Goal: Contribute content

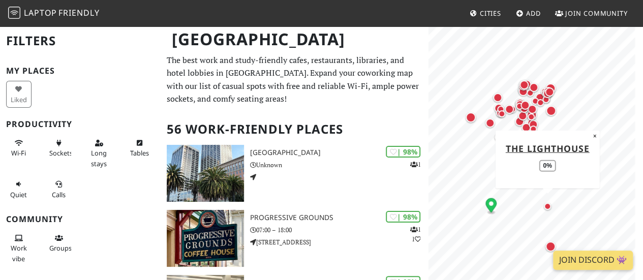
click at [545, 206] on div "Map marker" at bounding box center [547, 206] width 7 height 7
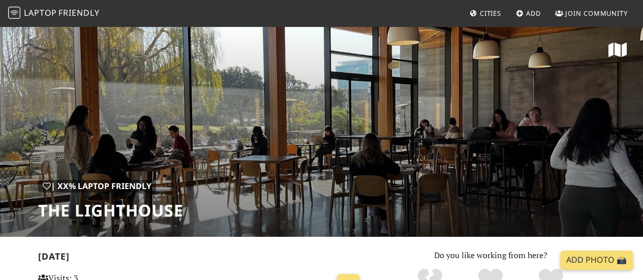
click at [70, 11] on span "Friendly" at bounding box center [78, 12] width 41 height 11
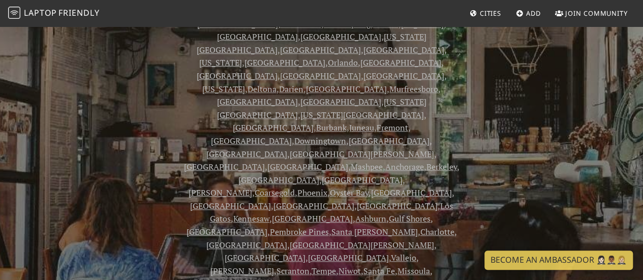
scroll to position [276, 0]
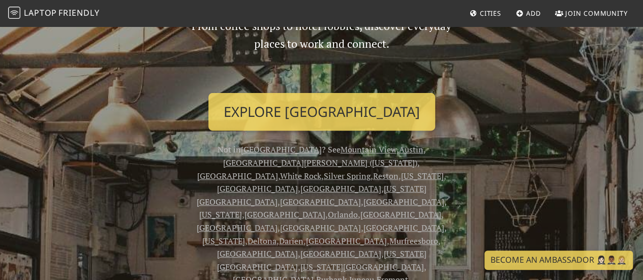
scroll to position [121, 0]
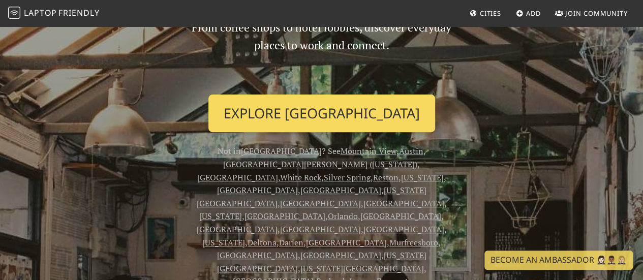
click at [289, 111] on link "Explore San Mateo" at bounding box center [321, 113] width 227 height 38
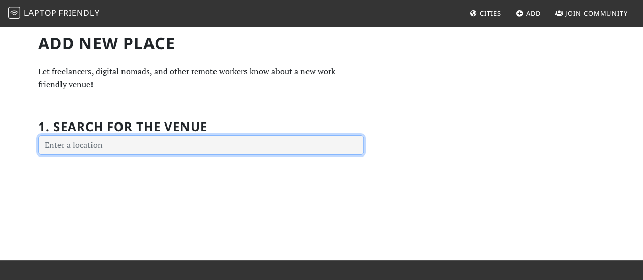
click at [319, 145] on input "text" at bounding box center [201, 145] width 326 height 20
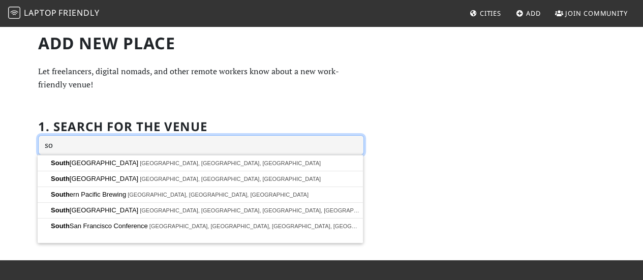
type input "s"
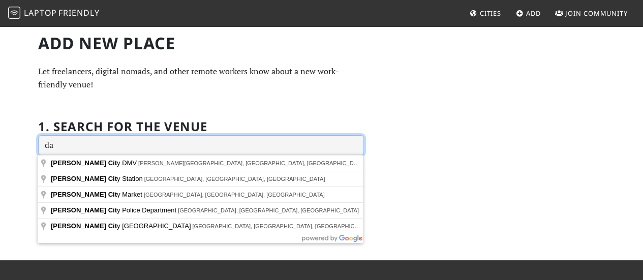
type input "d"
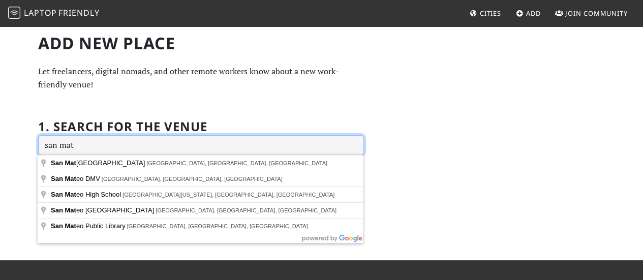
type input "san mat"
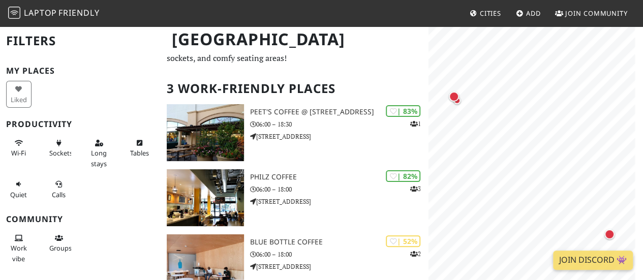
scroll to position [39, 0]
